Goal: Task Accomplishment & Management: Complete application form

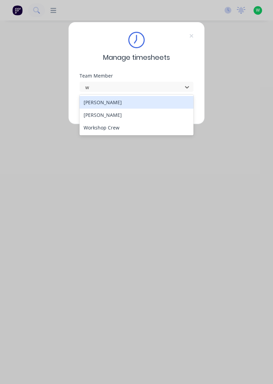
click at [104, 113] on div "[PERSON_NAME]" at bounding box center [137, 115] width 114 height 13
type input "w"
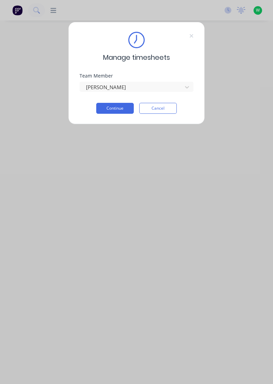
click at [119, 106] on button "Continue" at bounding box center [115, 108] width 38 height 11
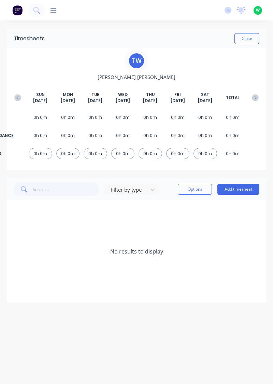
click at [246, 190] on button "Add timesheet" at bounding box center [238, 189] width 42 height 11
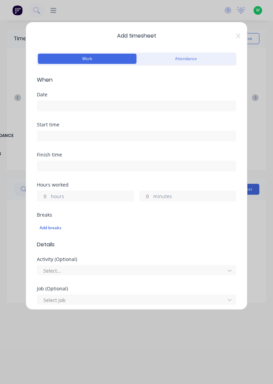
click at [144, 105] on input at bounding box center [136, 106] width 199 height 10
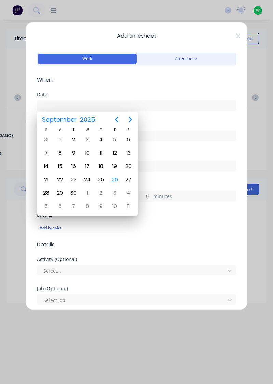
click at [115, 177] on div "26" at bounding box center [115, 179] width 10 height 10
type input "[DATE]"
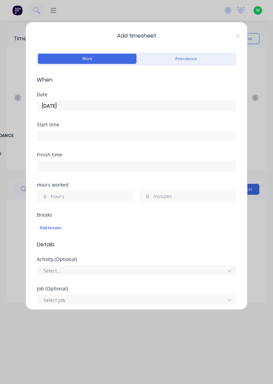
click at [87, 196] on label "hours" at bounding box center [92, 197] width 83 height 9
click at [49, 196] on input "hours" at bounding box center [43, 196] width 12 height 10
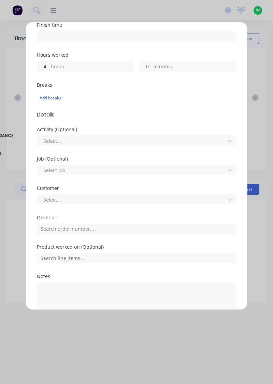
scroll to position [129, 0]
type input "4"
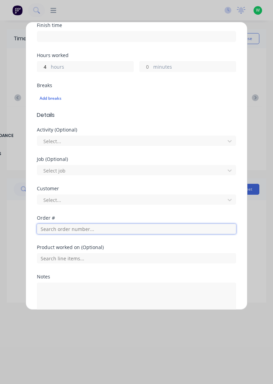
click at [91, 231] on input "text" at bounding box center [136, 229] width 199 height 10
type input "17943"
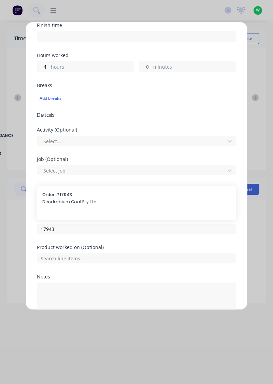
click at [80, 199] on span "Dendrobium Coal Pty Ltd" at bounding box center [136, 202] width 188 height 6
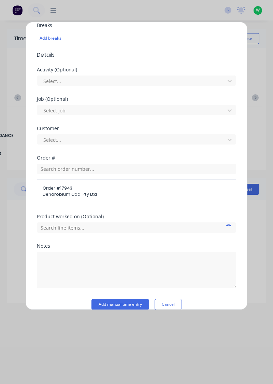
scroll to position [198, 0]
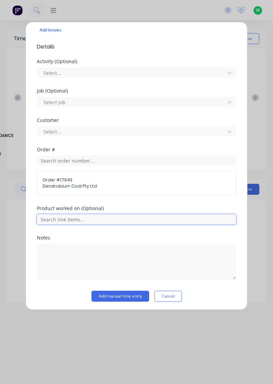
click at [154, 218] on input "text" at bounding box center [136, 219] width 199 height 10
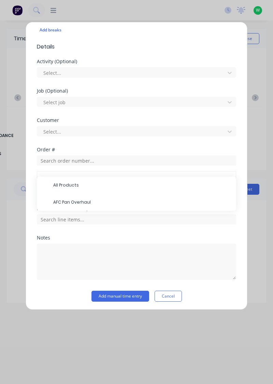
click at [89, 199] on span "AFC Pan Overhaul" at bounding box center [142, 202] width 178 height 6
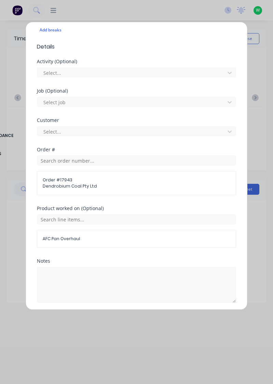
scroll to position [221, 0]
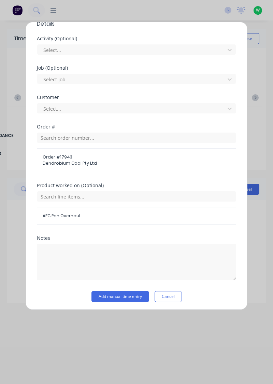
click at [129, 296] on button "Add manual time entry" at bounding box center [121, 296] width 58 height 11
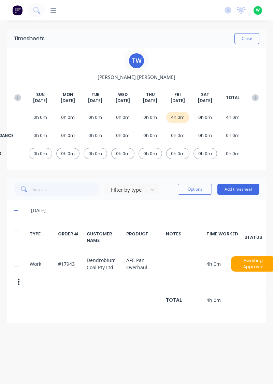
click at [244, 190] on button "Add timesheet" at bounding box center [238, 189] width 42 height 11
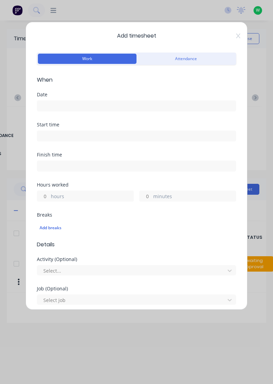
click at [110, 104] on input at bounding box center [136, 106] width 199 height 10
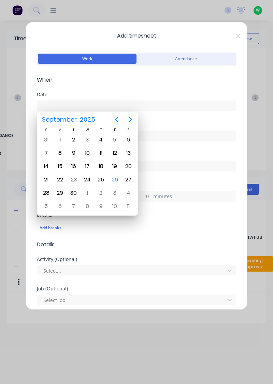
click at [113, 176] on div "26" at bounding box center [115, 179] width 10 height 10
type input "[DATE]"
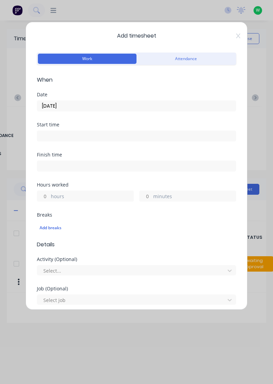
click at [99, 195] on label "hours" at bounding box center [92, 197] width 83 height 9
click at [49, 195] on input "hours" at bounding box center [43, 196] width 12 height 10
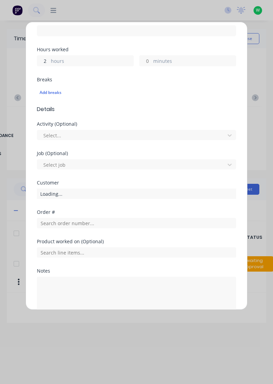
scroll to position [136, 0]
type input "2"
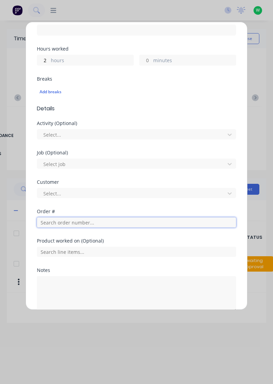
click at [104, 220] on input "text" at bounding box center [136, 222] width 199 height 10
type input "18990"
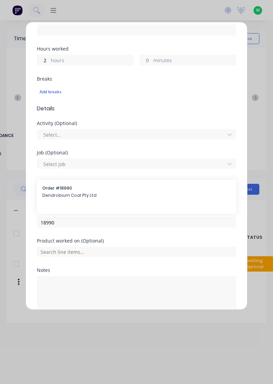
click at [85, 190] on div "Order # 18990 Dendrobium Coal Pty Ltd" at bounding box center [136, 192] width 188 height 14
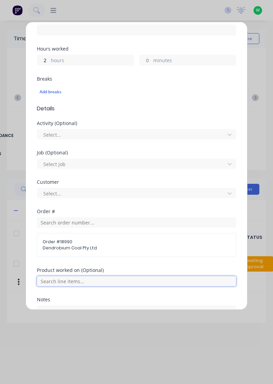
click at [138, 280] on input "text" at bounding box center [136, 281] width 199 height 10
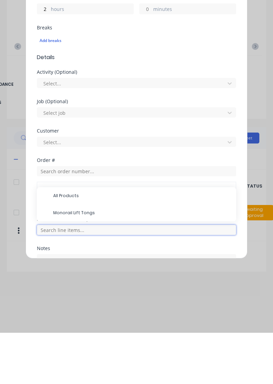
scroll to position [26, 0]
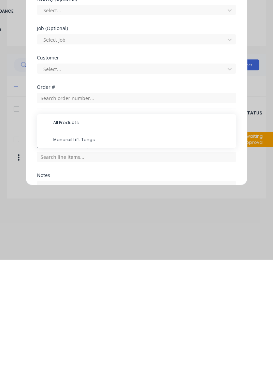
click at [90, 263] on span "Monorail Lift Tongs" at bounding box center [142, 264] width 178 height 6
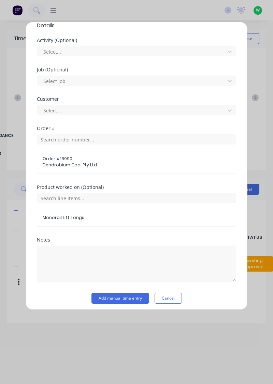
scroll to position [220, 0]
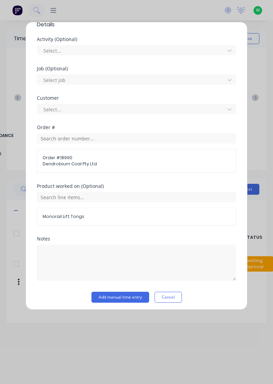
click at [128, 294] on button "Add manual time entry" at bounding box center [121, 297] width 58 height 11
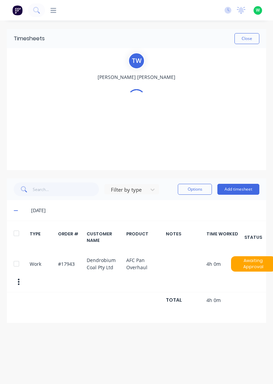
scroll to position [0, 0]
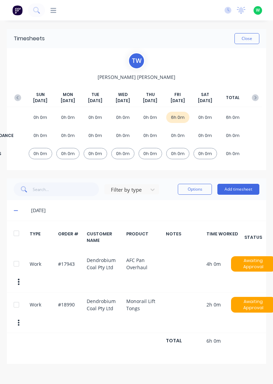
click at [238, 190] on button "Add timesheet" at bounding box center [238, 189] width 42 height 11
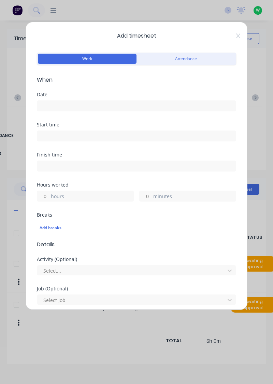
click at [130, 107] on input at bounding box center [136, 106] width 199 height 10
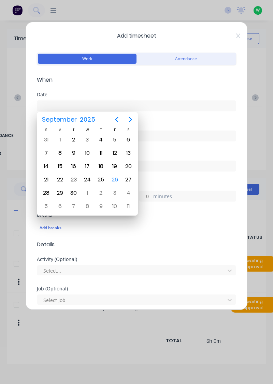
click at [114, 177] on div "26" at bounding box center [115, 179] width 10 height 10
type input "[DATE]"
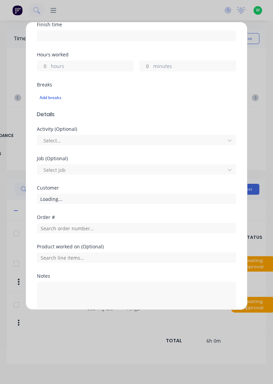
scroll to position [131, 0]
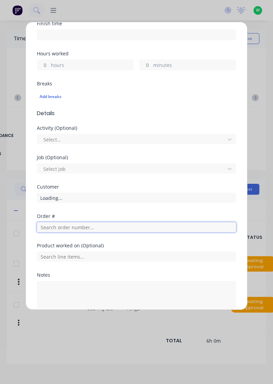
click at [96, 227] on input "text" at bounding box center [136, 227] width 199 height 10
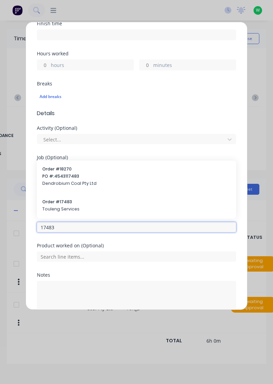
type input "17483"
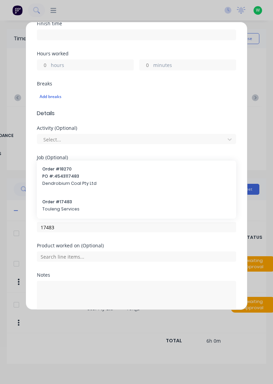
click at [67, 201] on span "Order # 17483" at bounding box center [136, 202] width 188 height 6
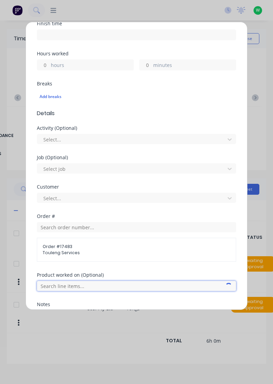
click at [117, 286] on input "text" at bounding box center [136, 286] width 199 height 10
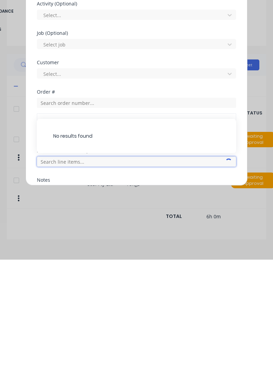
scroll to position [29, 0]
click at [139, 286] on input "text" at bounding box center [136, 286] width 199 height 10
click at [117, 284] on input "text" at bounding box center [136, 286] width 199 height 10
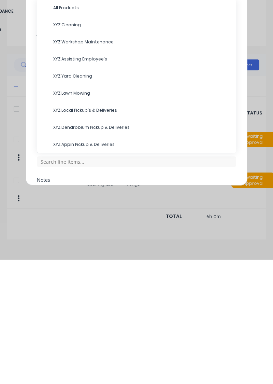
click at [75, 146] on span "XYZ Cleaning" at bounding box center [142, 149] width 178 height 6
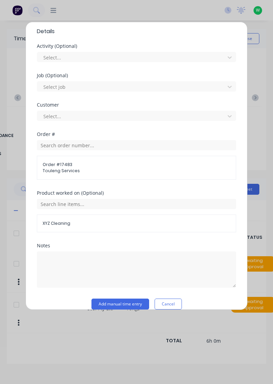
scroll to position [221, 0]
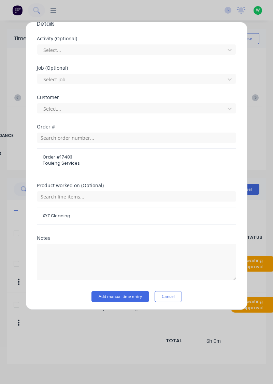
click at [119, 294] on button "Add manual time entry" at bounding box center [121, 296] width 58 height 11
click at [124, 295] on button "Add manual time entry" at bounding box center [121, 296] width 58 height 11
click at [127, 295] on button "Add manual time entry" at bounding box center [121, 296] width 58 height 11
click at [64, 213] on span "XYZ Cleaning" at bounding box center [137, 216] width 188 height 6
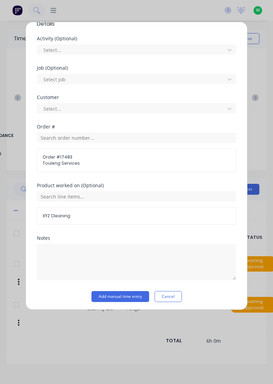
click at [126, 295] on button "Add manual time entry" at bounding box center [121, 296] width 58 height 11
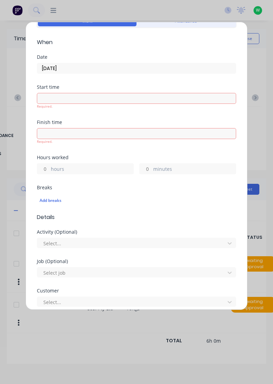
scroll to position [0, 0]
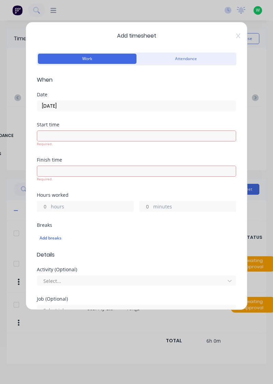
click at [96, 205] on label "hours" at bounding box center [92, 207] width 83 height 9
click at [49, 205] on input "hours" at bounding box center [43, 206] width 12 height 10
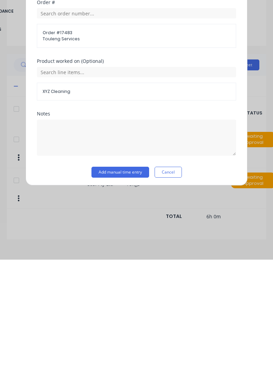
scroll to position [210, 0]
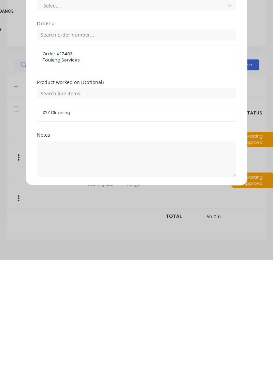
type input "2"
click at [127, 315] on button "Add manual time entry" at bounding box center [121, 317] width 58 height 11
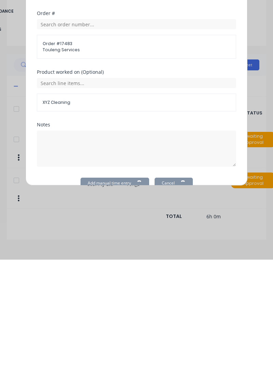
scroll to position [199, 0]
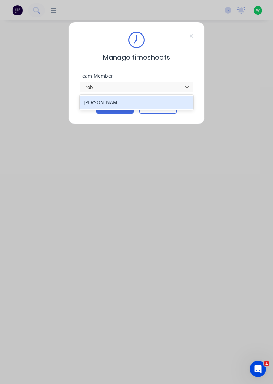
click at [106, 96] on div "[PERSON_NAME]" at bounding box center [137, 102] width 114 height 13
type input "rob"
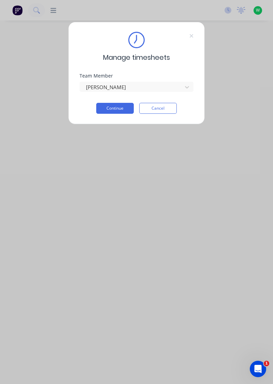
click at [119, 109] on button "Continue" at bounding box center [115, 108] width 38 height 11
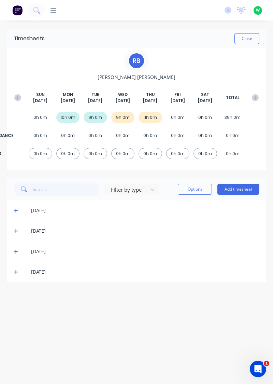
click at [240, 190] on button "Add timesheet" at bounding box center [238, 189] width 42 height 11
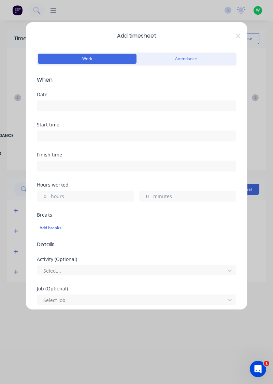
click at [236, 34] on icon at bounding box center [238, 35] width 4 height 5
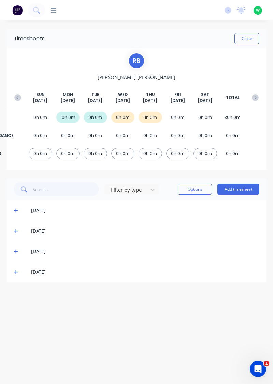
click at [16, 273] on icon at bounding box center [16, 271] width 4 height 5
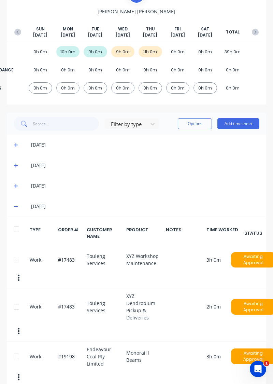
scroll to position [51, 0]
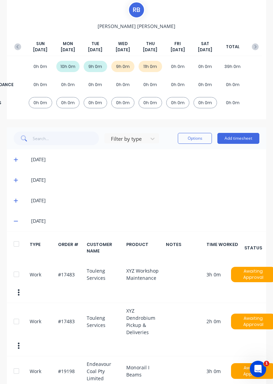
click at [236, 139] on button "Add timesheet" at bounding box center [238, 138] width 42 height 11
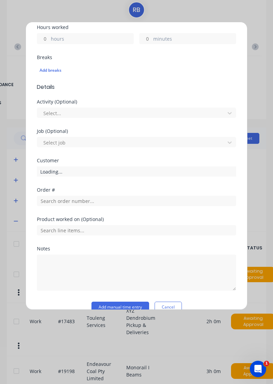
scroll to position [169, 0]
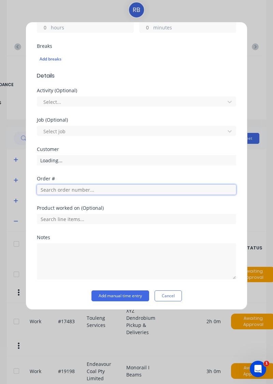
click at [95, 189] on input "text" at bounding box center [136, 189] width 199 height 10
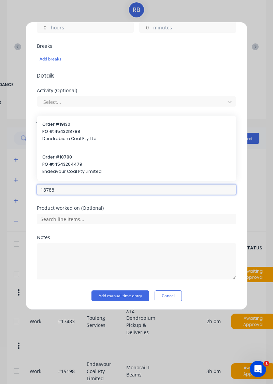
type input "18788"
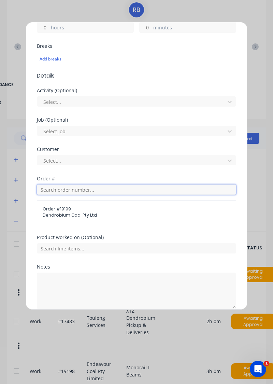
click at [86, 188] on input "text" at bounding box center [136, 189] width 199 height 10
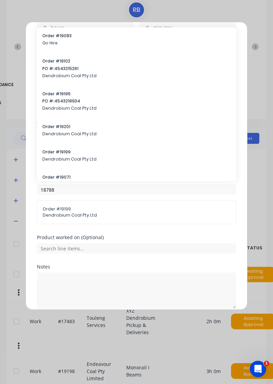
click at [66, 167] on div "Order # 19199 Dendrobium Coal Pty Ltd" at bounding box center [136, 155] width 199 height 25
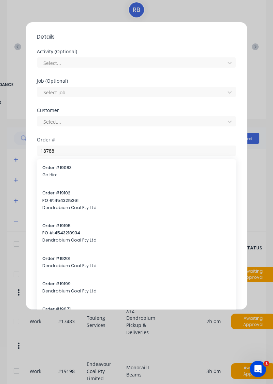
scroll to position [210, 0]
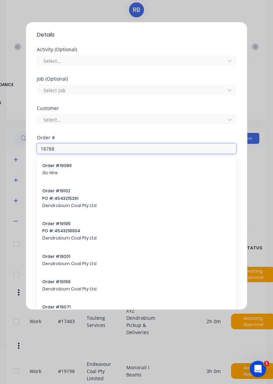
click at [87, 148] on input "18788" at bounding box center [136, 148] width 199 height 10
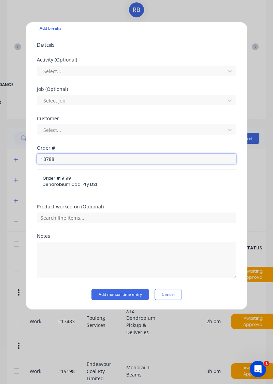
scroll to position [198, 0]
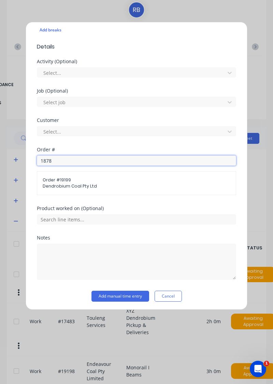
type input "18788"
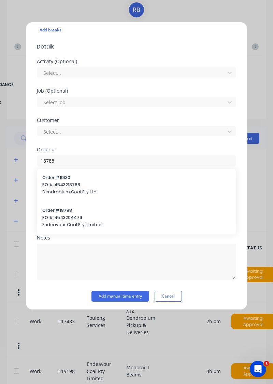
click at [70, 216] on span "PO #: 4543204479" at bounding box center [136, 217] width 188 height 6
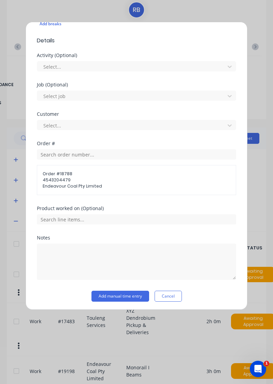
scroll to position [182, 0]
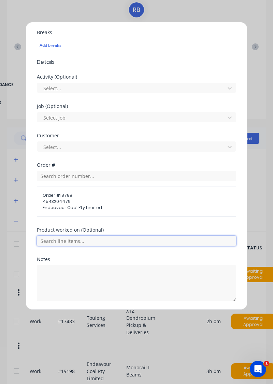
click at [82, 239] on input "text" at bounding box center [136, 241] width 199 height 10
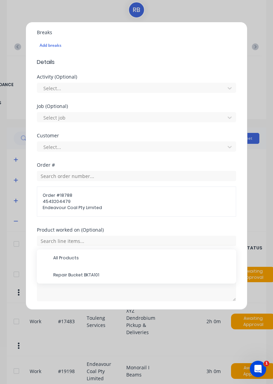
click at [83, 275] on span "Repair Bucket BKTA101" at bounding box center [142, 275] width 178 height 6
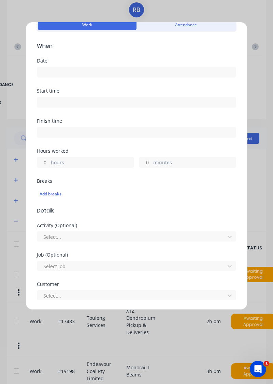
scroll to position [0, 0]
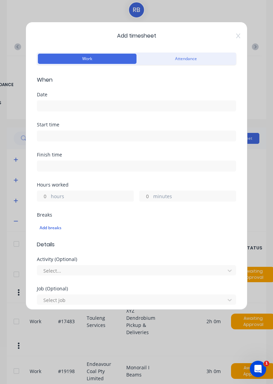
click at [52, 197] on label "hours" at bounding box center [92, 197] width 83 height 9
click at [49, 197] on input "hours" at bounding box center [43, 196] width 12 height 10
type input "9"
click at [62, 102] on input at bounding box center [136, 106] width 199 height 10
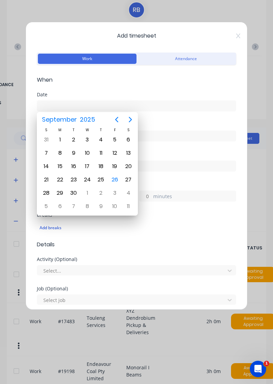
click at [114, 180] on div "26" at bounding box center [115, 179] width 10 height 10
type input "[DATE]"
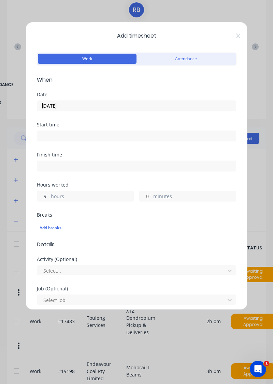
click at [42, 195] on input "9" at bounding box center [43, 196] width 12 height 10
type input "9"
click at [47, 195] on input "9" at bounding box center [43, 196] width 12 height 10
click at [51, 193] on label "hours" at bounding box center [92, 197] width 83 height 9
click at [49, 192] on input "9" at bounding box center [43, 196] width 12 height 10
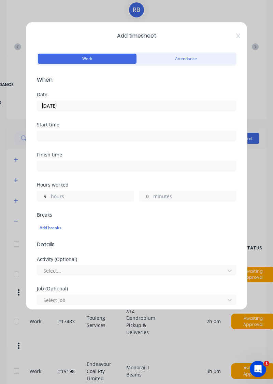
click at [51, 198] on label "hours" at bounding box center [92, 197] width 83 height 9
click at [49, 198] on input "9" at bounding box center [43, 196] width 12 height 10
type input "8"
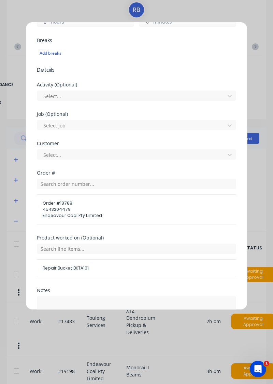
scroll to position [206, 0]
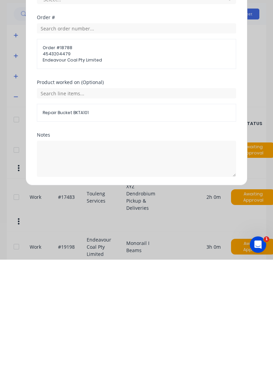
click at [138, 316] on button "Add manual time entry" at bounding box center [121, 317] width 58 height 11
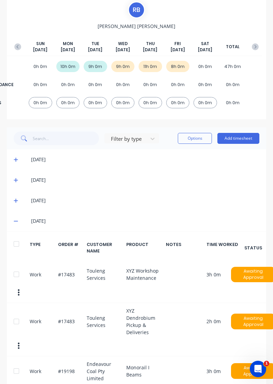
click at [248, 140] on button "Add timesheet" at bounding box center [238, 138] width 42 height 11
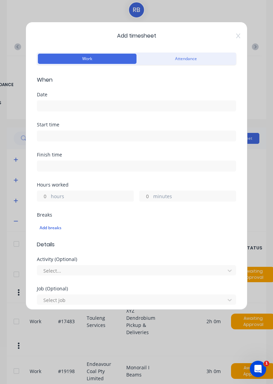
click at [76, 107] on input at bounding box center [136, 106] width 199 height 10
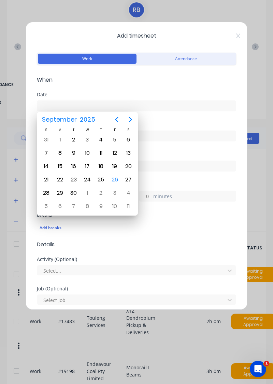
click at [112, 182] on div "26" at bounding box center [115, 179] width 10 height 10
type input "[DATE]"
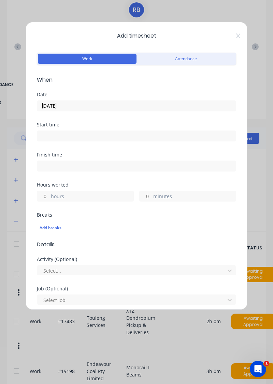
click at [47, 197] on input "hours" at bounding box center [43, 196] width 12 height 10
type input "1"
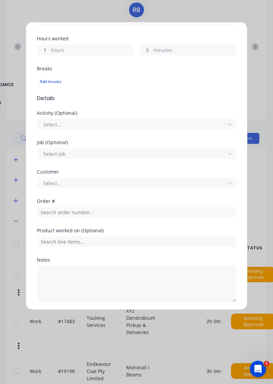
scroll to position [147, 0]
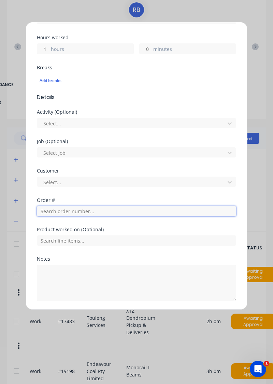
click at [103, 212] on input "text" at bounding box center [136, 211] width 199 height 10
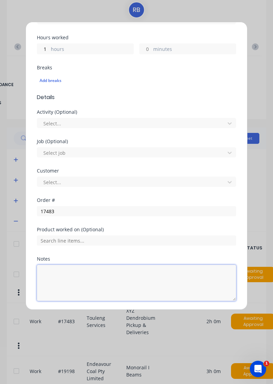
click at [67, 265] on textarea at bounding box center [136, 283] width 199 height 36
click at [80, 265] on textarea at bounding box center [136, 283] width 199 height 36
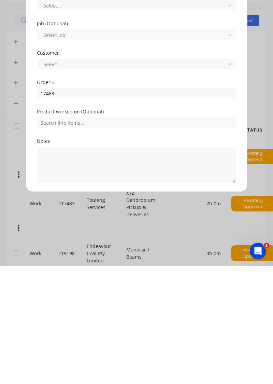
click at [79, 383] on div "Add timesheet Work Attendance When Date [DATE] Start time Finish time Hours wor…" at bounding box center [136, 192] width 273 height 384
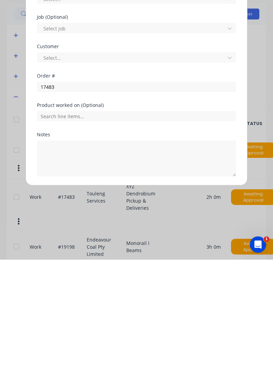
scroll to position [64, 0]
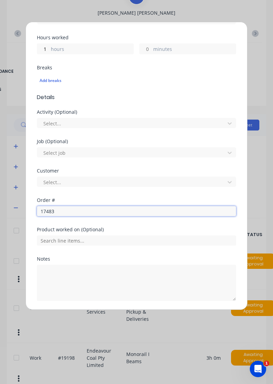
click at [73, 212] on input "17483" at bounding box center [136, 211] width 199 height 10
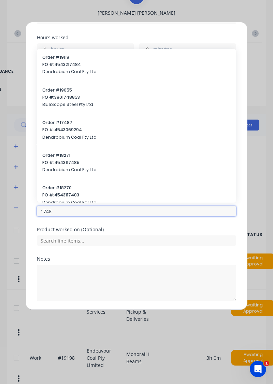
type input "17483"
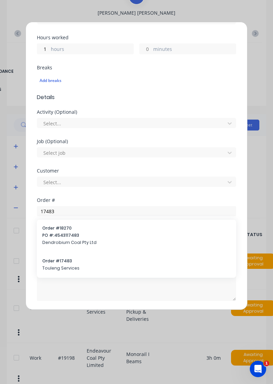
click at [64, 267] on span "Touleng Services" at bounding box center [136, 268] width 188 height 6
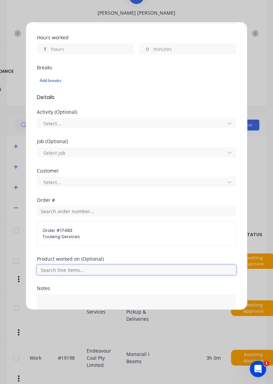
click at [104, 270] on input "text" at bounding box center [136, 270] width 199 height 10
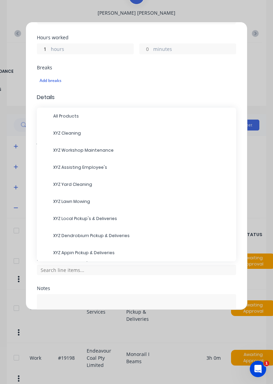
click at [91, 167] on span "XYZ Assisting Employee's" at bounding box center [142, 167] width 178 height 6
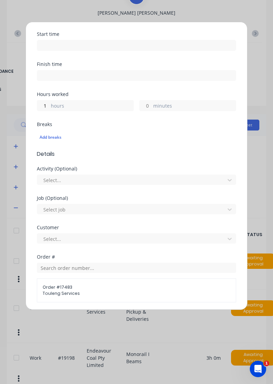
scroll to position [90, 0]
click at [51, 103] on label "hours" at bounding box center [92, 107] width 83 height 9
click at [49, 102] on input "1" at bounding box center [43, 106] width 12 height 10
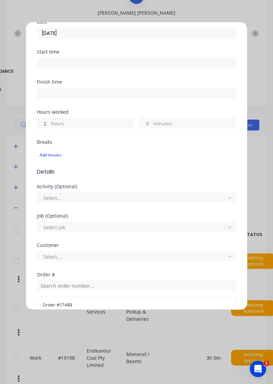
scroll to position [199, 0]
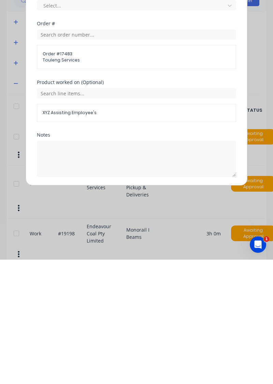
type input "2"
click at [130, 318] on button "Add manual time entry" at bounding box center [121, 317] width 58 height 11
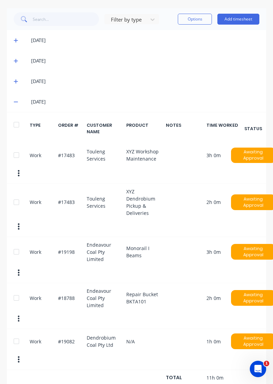
scroll to position [171, 0]
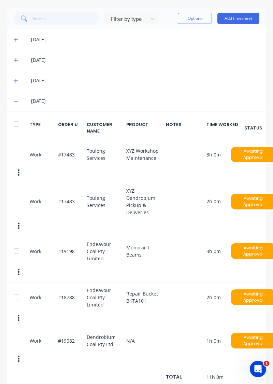
click at [16, 101] on icon at bounding box center [16, 101] width 4 height 1
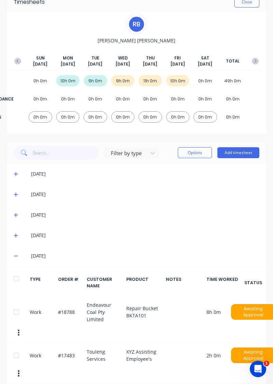
scroll to position [37, 3]
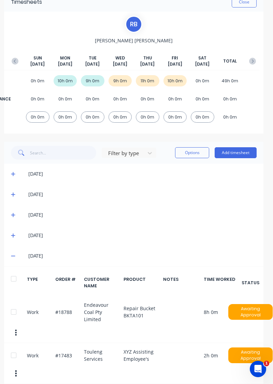
click at [17, 309] on div at bounding box center [14, 312] width 14 height 14
click at [195, 150] on button "Options" at bounding box center [192, 152] width 34 height 11
click at [167, 172] on div "Delete" at bounding box center [177, 170] width 53 height 10
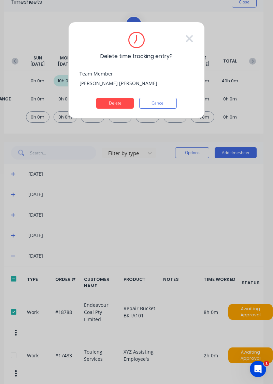
click at [119, 102] on button "Delete" at bounding box center [115, 103] width 38 height 11
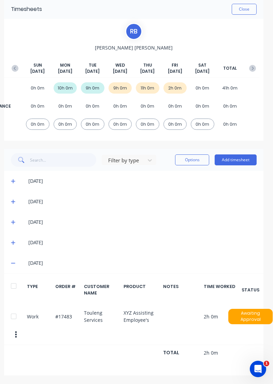
scroll to position [0, 3]
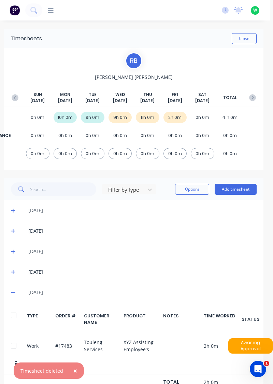
click at [238, 191] on button "Add timesheet" at bounding box center [236, 189] width 42 height 11
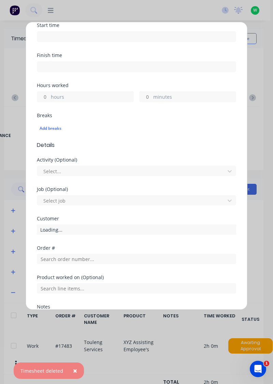
scroll to position [147, 0]
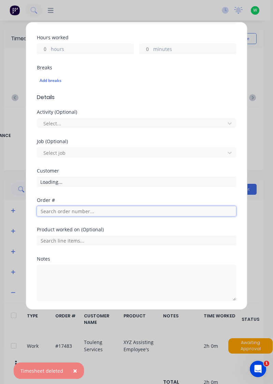
click at [77, 212] on input "text" at bounding box center [136, 211] width 199 height 10
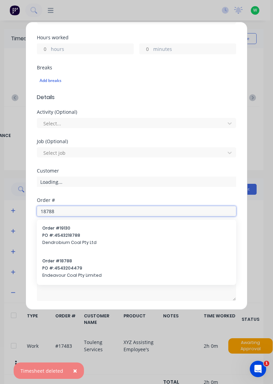
type input "18788"
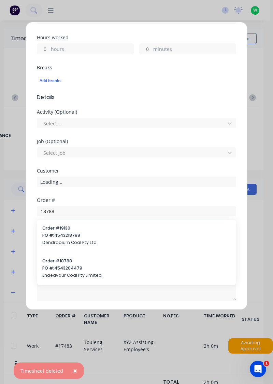
click at [64, 267] on span "PO #: 4543204479" at bounding box center [136, 268] width 188 height 6
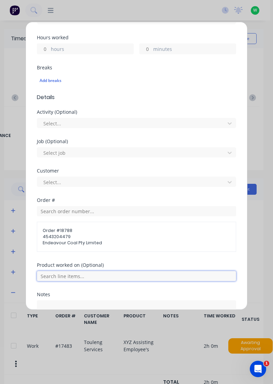
click at [100, 275] on input "text" at bounding box center [136, 276] width 199 height 10
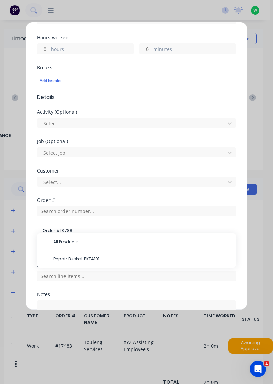
click at [92, 259] on span "Repair Bucket BKTA101" at bounding box center [142, 259] width 178 height 6
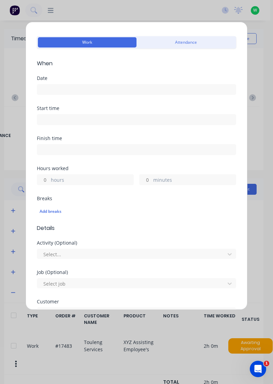
scroll to position [16, 0]
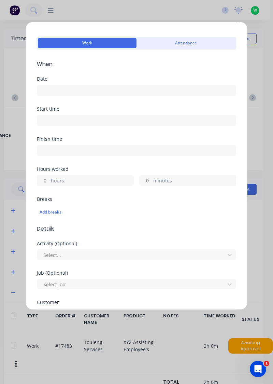
click at [47, 181] on input "hours" at bounding box center [43, 180] width 12 height 10
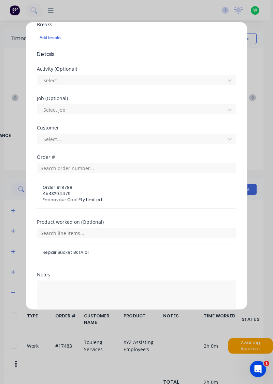
scroll to position [206, 0]
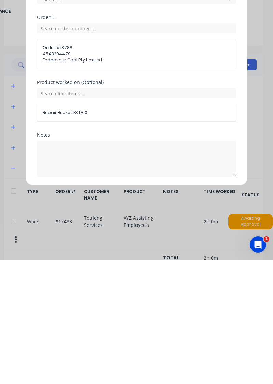
type input "7"
click at [135, 318] on button "Add manual time entry" at bounding box center [121, 317] width 58 height 11
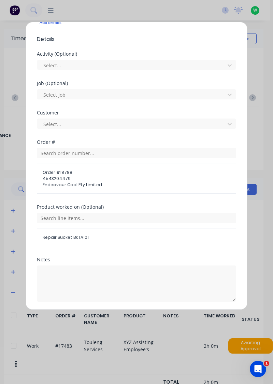
click at [122, 317] on button "Add manual time entry" at bounding box center [121, 317] width 58 height 11
click at [126, 318] on button "Add manual time entry" at bounding box center [121, 317] width 58 height 11
click at [128, 317] on button "Add manual time entry" at bounding box center [121, 317] width 58 height 11
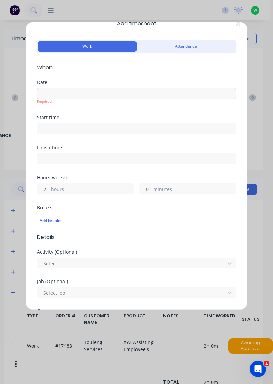
scroll to position [0, 0]
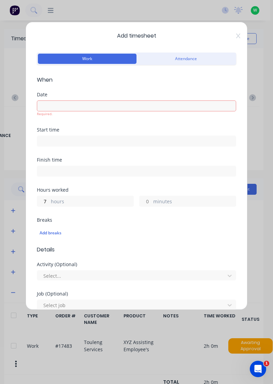
click at [98, 104] on input at bounding box center [136, 106] width 199 height 10
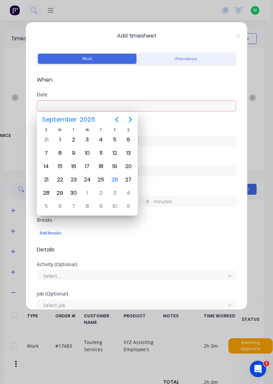
click at [116, 180] on div "26" at bounding box center [115, 179] width 10 height 10
type input "[DATE]"
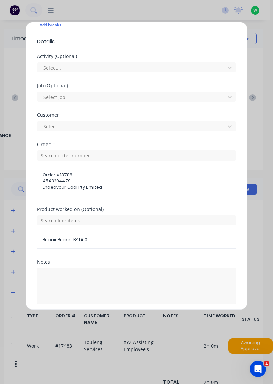
scroll to position [206, 0]
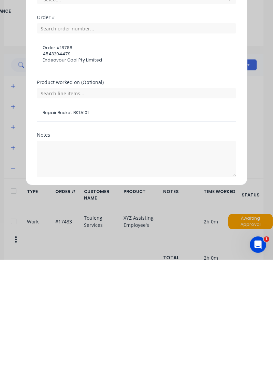
click at [129, 317] on button "Add manual time entry" at bounding box center [121, 317] width 58 height 11
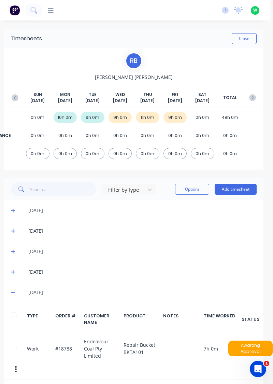
click at [245, 40] on button "Close" at bounding box center [244, 38] width 25 height 11
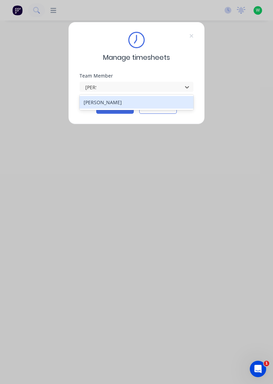
click at [92, 104] on div "[PERSON_NAME]" at bounding box center [137, 102] width 114 height 13
type input "sam"
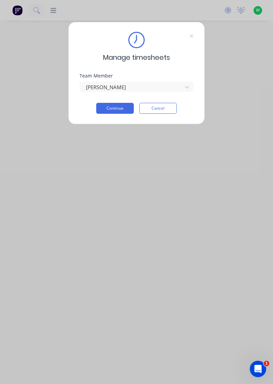
click at [107, 108] on button "Continue" at bounding box center [115, 108] width 38 height 11
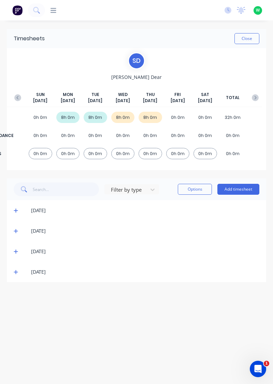
click at [15, 261] on div "[DATE]" at bounding box center [136, 251] width 259 height 20
click at [16, 271] on icon at bounding box center [16, 272] width 4 height 4
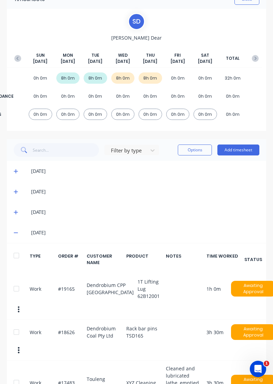
scroll to position [53, 0]
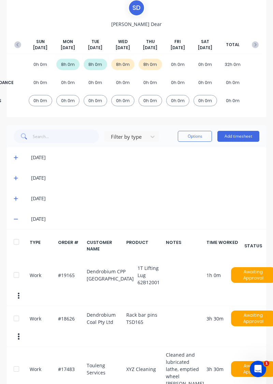
click at [15, 219] on icon at bounding box center [16, 219] width 4 height 1
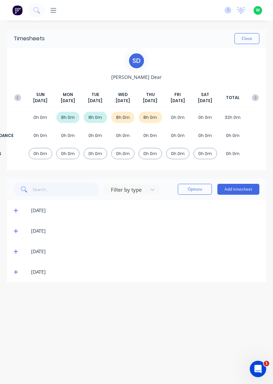
scroll to position [0, 0]
click at [238, 188] on button "Add timesheet" at bounding box center [238, 189] width 42 height 11
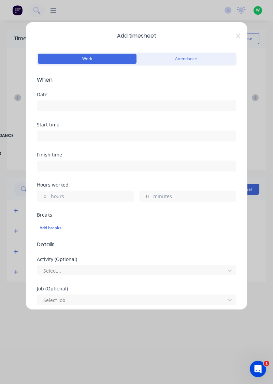
click at [46, 197] on input "hours" at bounding box center [43, 196] width 12 height 10
type input "4"
click at [151, 191] on input "minutes" at bounding box center [146, 196] width 12 height 10
type input "30"
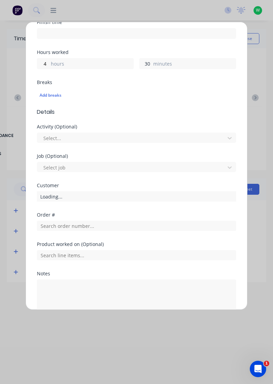
scroll to position [169, 0]
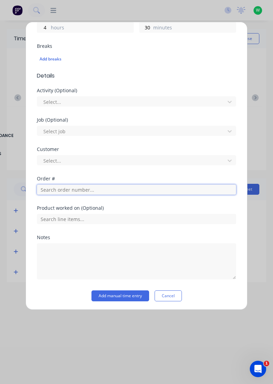
click at [42, 191] on input "text" at bounding box center [136, 189] width 199 height 10
type input "18863"
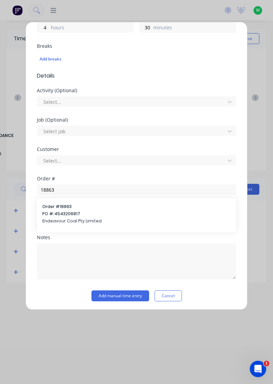
click at [126, 212] on span "PO #: 4543206817" at bounding box center [136, 214] width 188 height 6
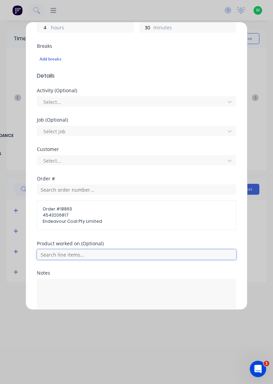
click at [55, 254] on input "text" at bounding box center [136, 254] width 199 height 10
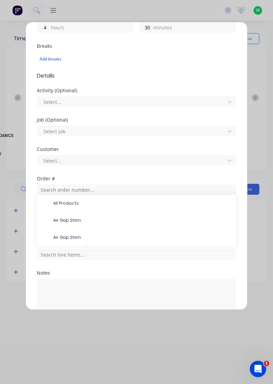
click at [59, 221] on span "Air Gap Shim" at bounding box center [142, 220] width 178 height 6
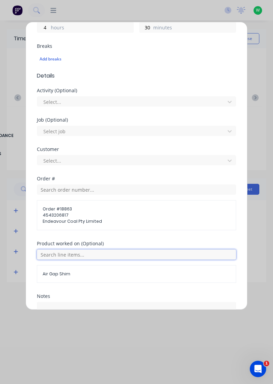
click at [165, 254] on input "text" at bounding box center [136, 254] width 199 height 10
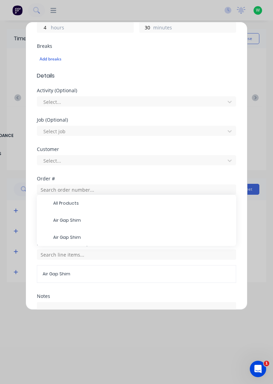
click at [102, 243] on div "Air Gap Shim" at bounding box center [136, 237] width 199 height 17
click at [170, 234] on span "Air Gap Shim" at bounding box center [142, 237] width 178 height 6
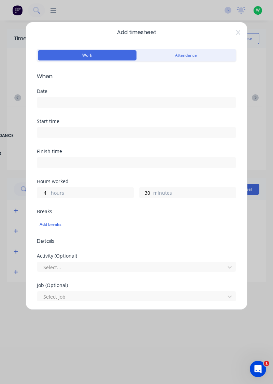
scroll to position [0, 0]
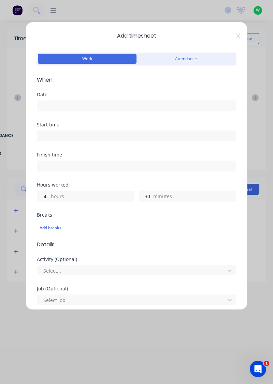
click at [92, 105] on input at bounding box center [136, 106] width 199 height 10
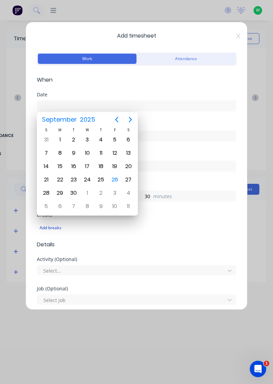
click at [111, 178] on div "26" at bounding box center [115, 179] width 10 height 10
type input "[DATE]"
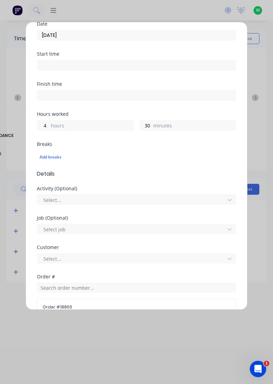
scroll to position [227, 0]
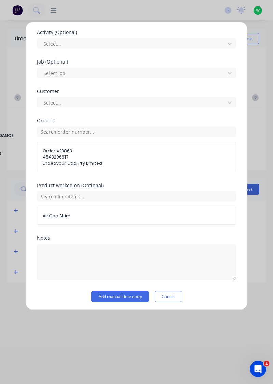
click at [133, 297] on button "Add manual time entry" at bounding box center [121, 296] width 58 height 11
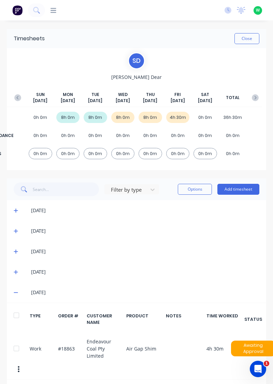
click at [238, 190] on button "Add timesheet" at bounding box center [238, 189] width 42 height 11
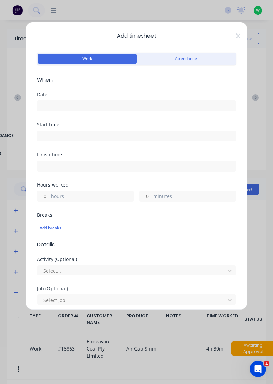
click at [48, 196] on input "hours" at bounding box center [43, 196] width 12 height 10
type input "3"
click at [145, 192] on input "minutes" at bounding box center [146, 196] width 12 height 10
type input "30"
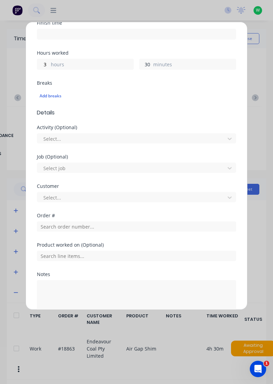
scroll to position [147, 0]
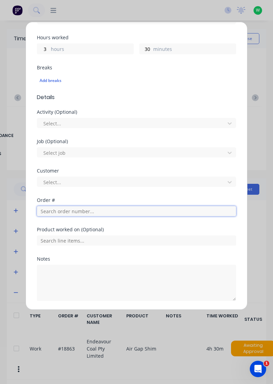
click at [131, 209] on input "text" at bounding box center [136, 211] width 199 height 10
type input "17483"
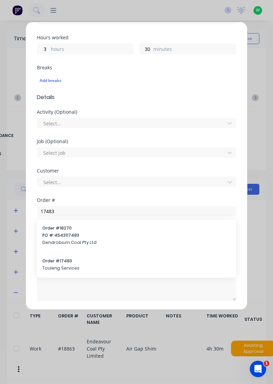
click at [52, 265] on span "Touleng Services" at bounding box center [136, 268] width 188 height 6
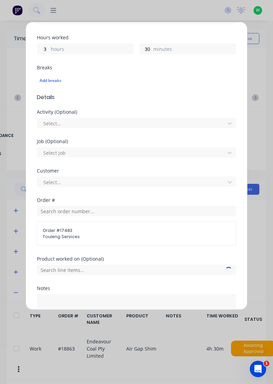
scroll to position [176, 0]
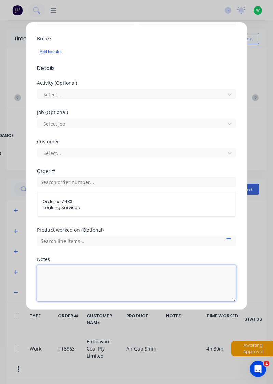
click at [53, 283] on textarea at bounding box center [136, 283] width 199 height 36
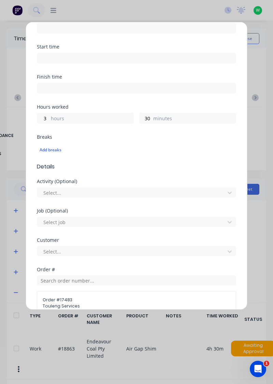
scroll to position [0, 0]
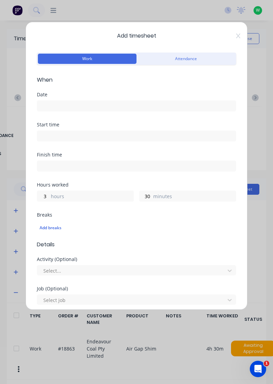
type textarea "Cleaned up pedestrian drill and lubricated, swept up floors, emptied bins."
click at [115, 103] on input at bounding box center [136, 106] width 199 height 10
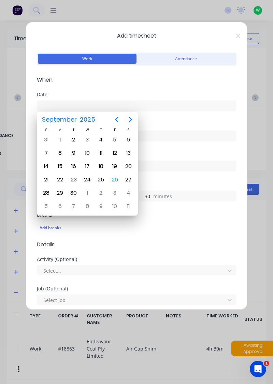
click at [112, 182] on div "26" at bounding box center [115, 179] width 10 height 10
type input "[DATE]"
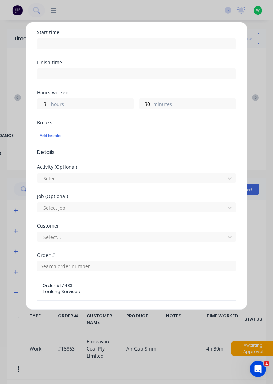
scroll to position [176, 0]
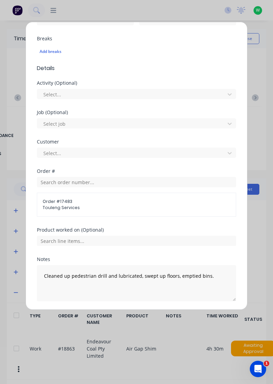
click at [124, 317] on button "Add manual time entry" at bounding box center [121, 317] width 58 height 11
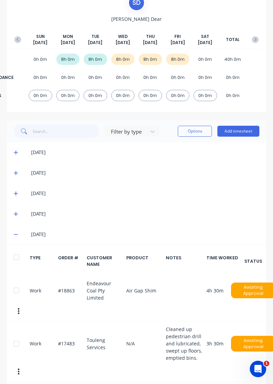
scroll to position [0, 0]
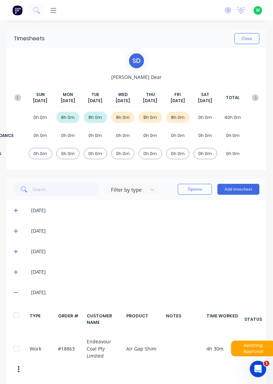
click at [251, 38] on button "Close" at bounding box center [247, 38] width 25 height 11
